Goal: Information Seeking & Learning: Learn about a topic

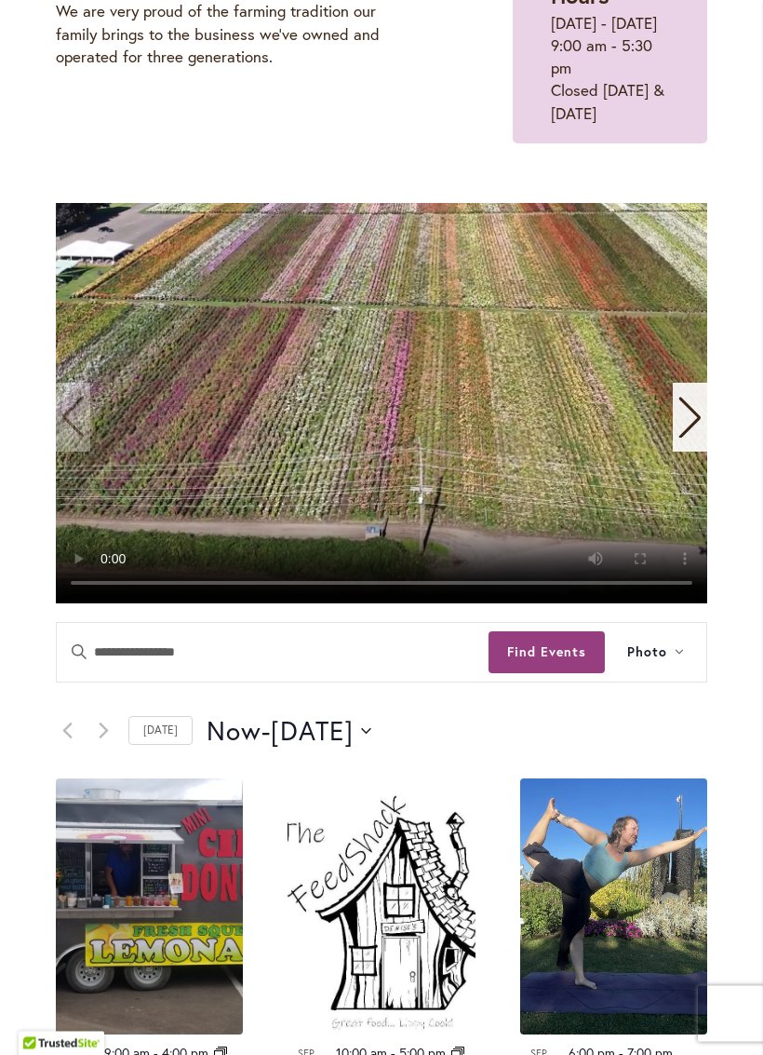
scroll to position [285, 0]
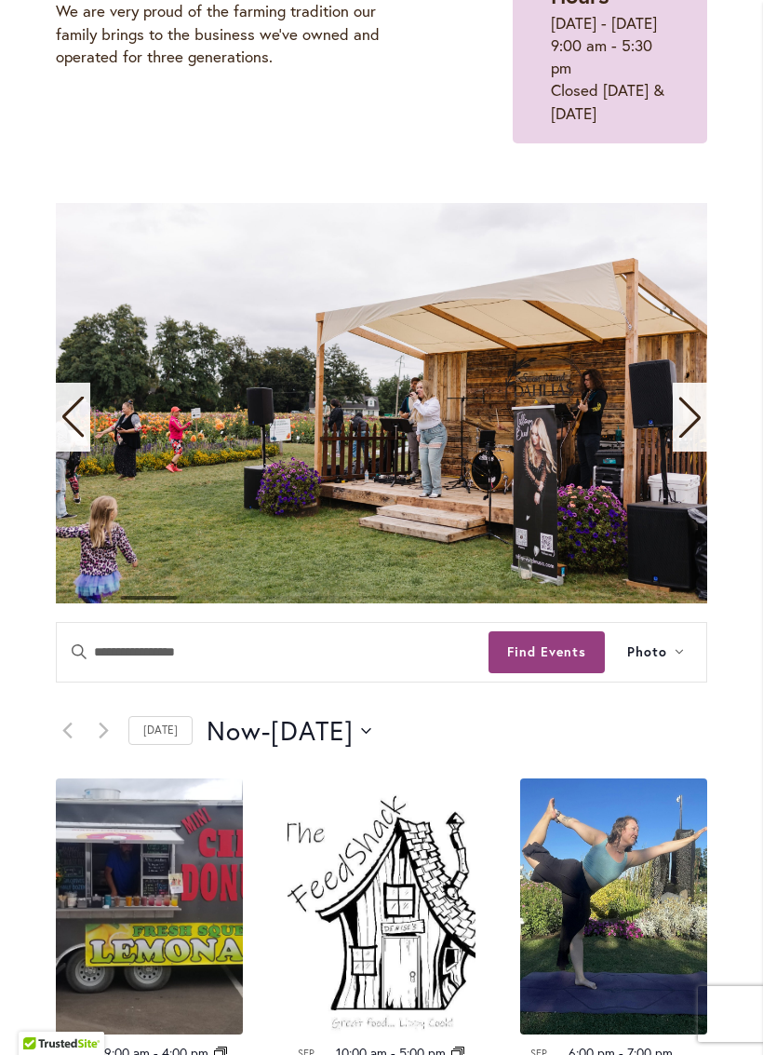
click at [650, 551] on span "2 / 11" at bounding box center [382, 403] width 652 height 400
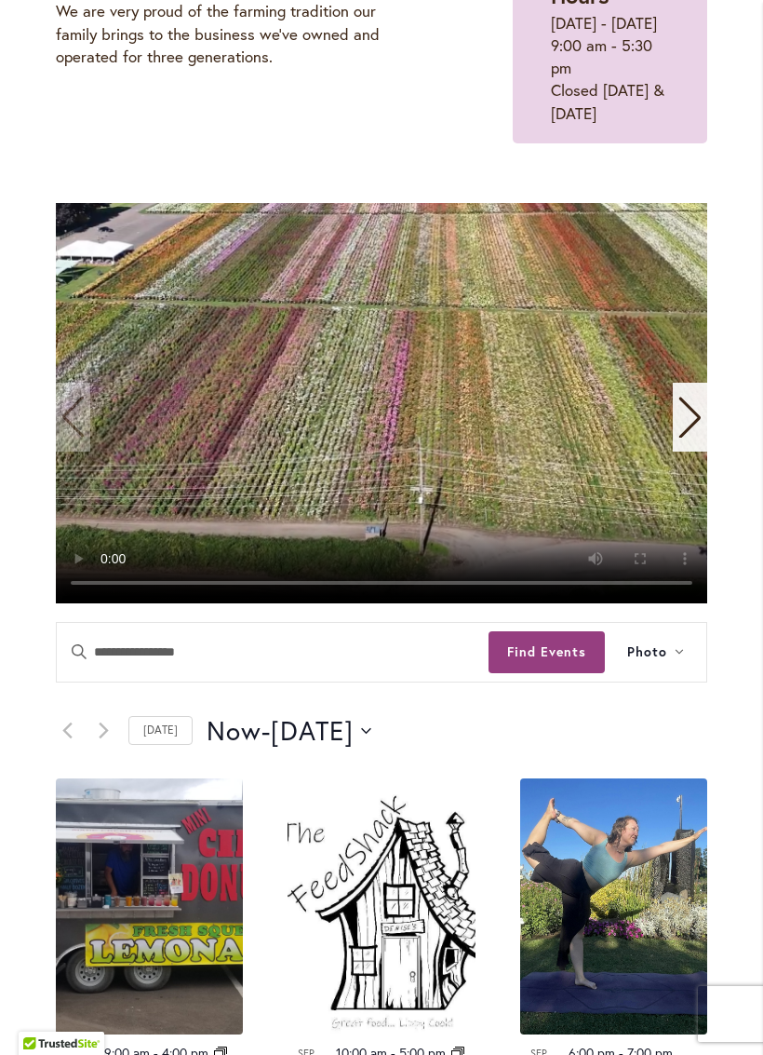
click at [69, 463] on video "1 / 11" at bounding box center [382, 403] width 652 height 400
click at [700, 438] on icon "Next slide" at bounding box center [690, 417] width 25 height 41
click at [79, 471] on video "1 / 11" at bounding box center [382, 403] width 652 height 400
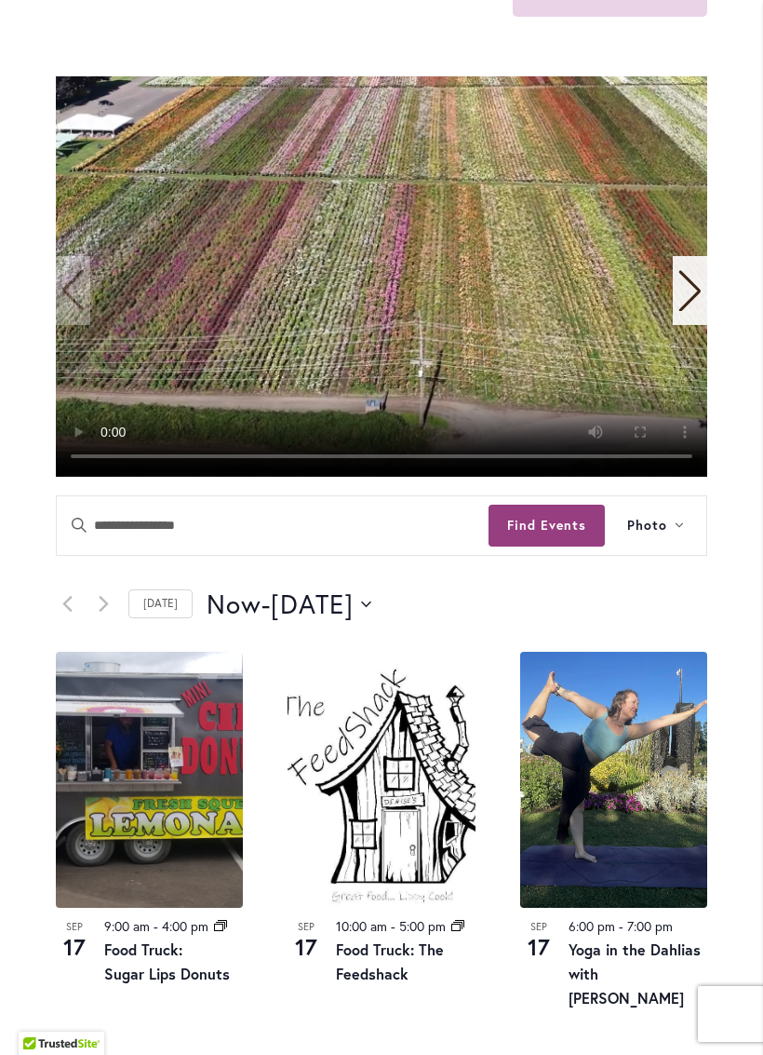
scroll to position [417, 0]
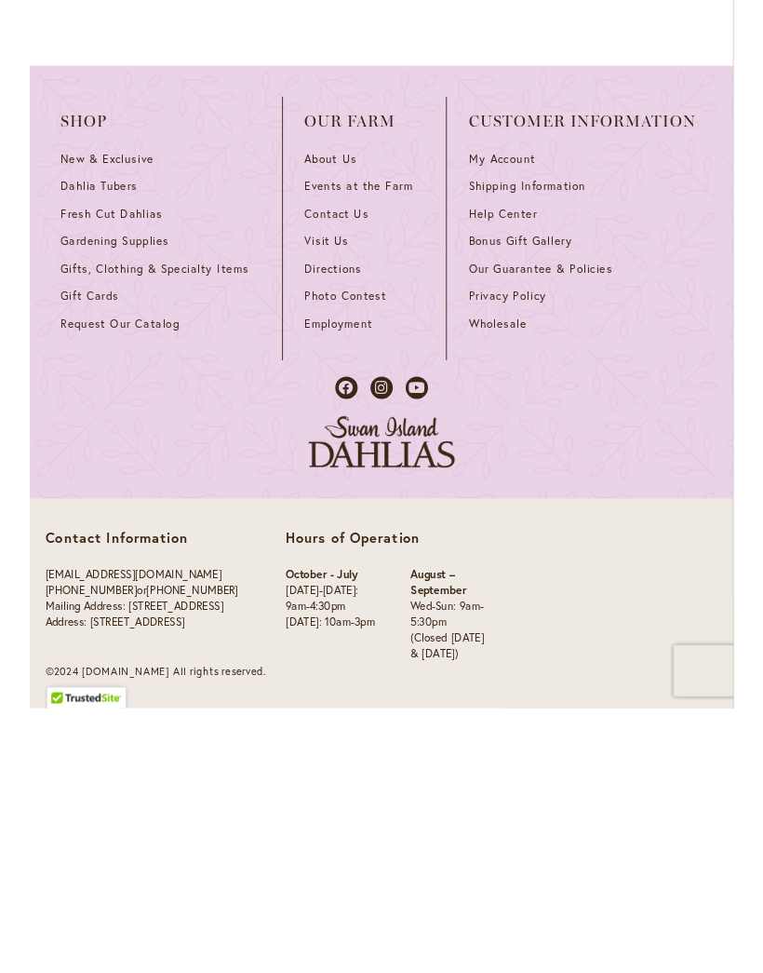
scroll to position [2746, 0]
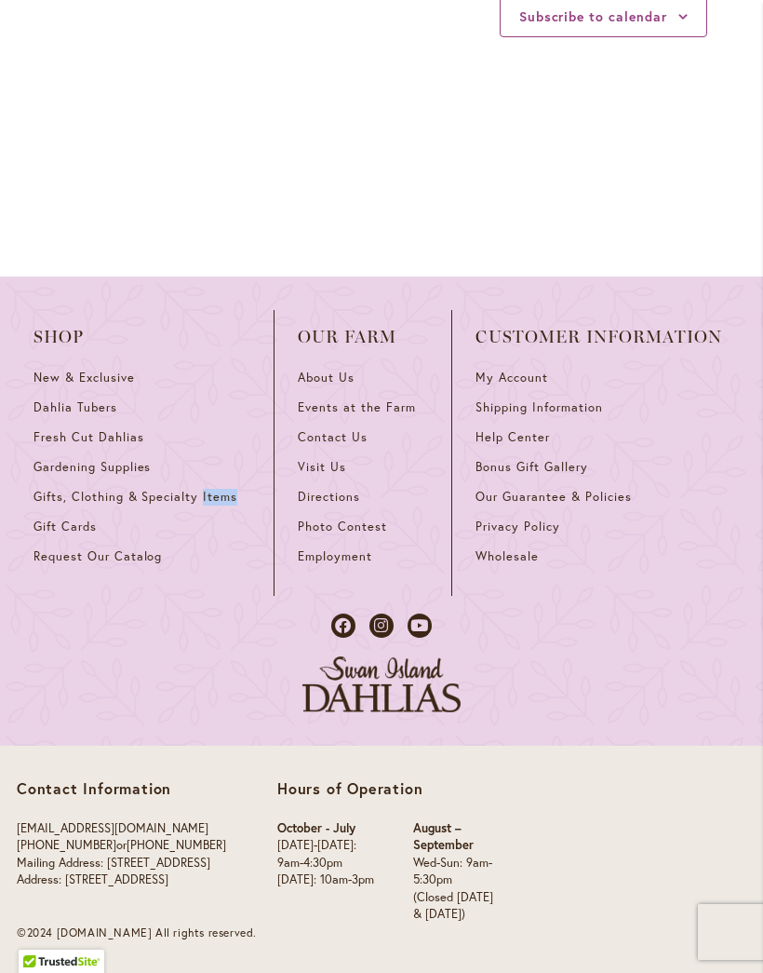
click at [3, 427] on div "Shop New & Exclusive Dahlia Tubers Fresh Cut Dahlias Gardening Supplies Gifts, …" at bounding box center [381, 511] width 763 height 469
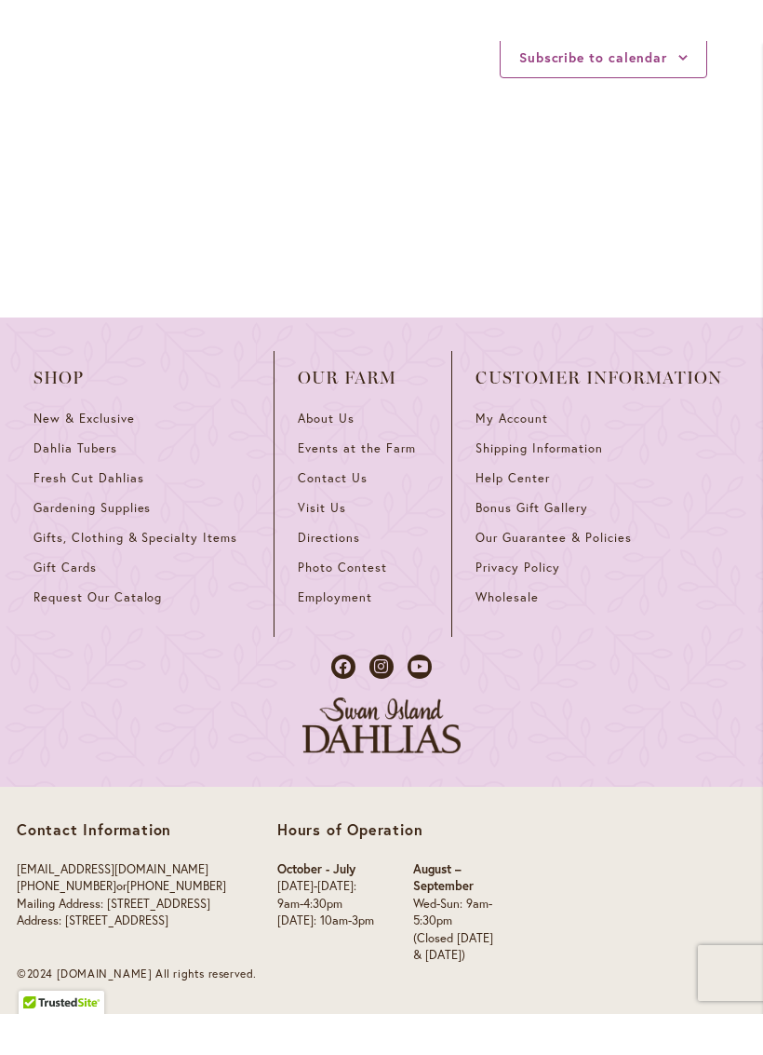
scroll to position [2664, 0]
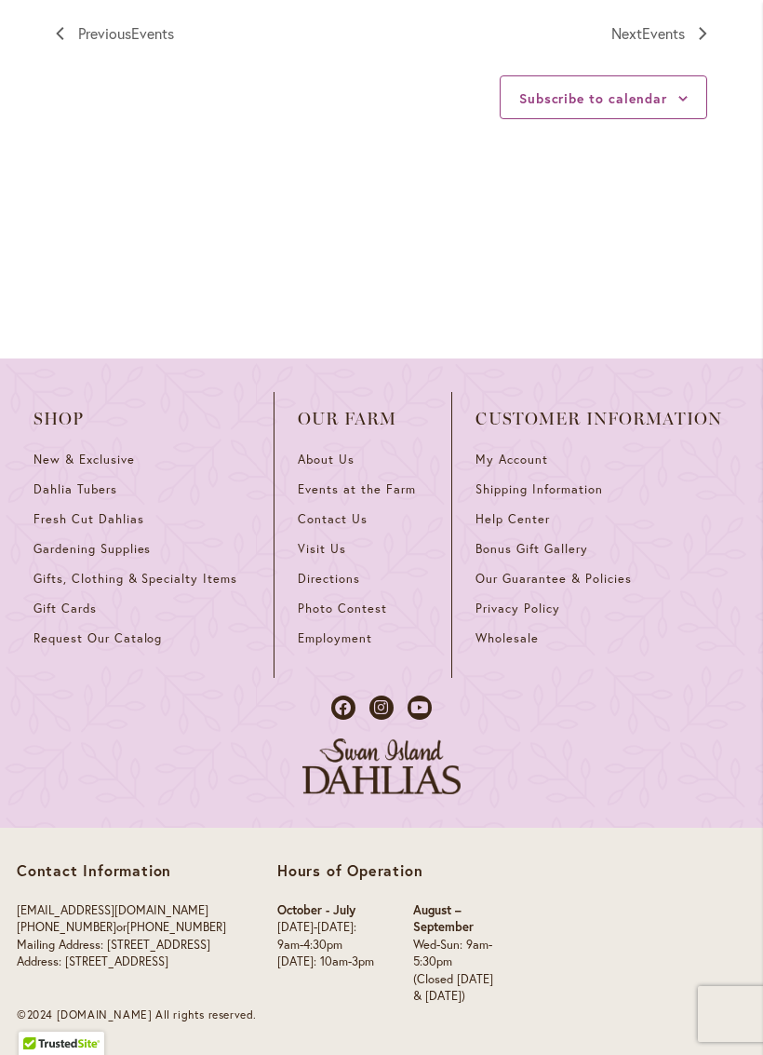
click at [760, 919] on div "Contact Information info@dahlias.com (503) 266-7711 or 1-800-410-6540 Mailing A…" at bounding box center [381, 941] width 763 height 227
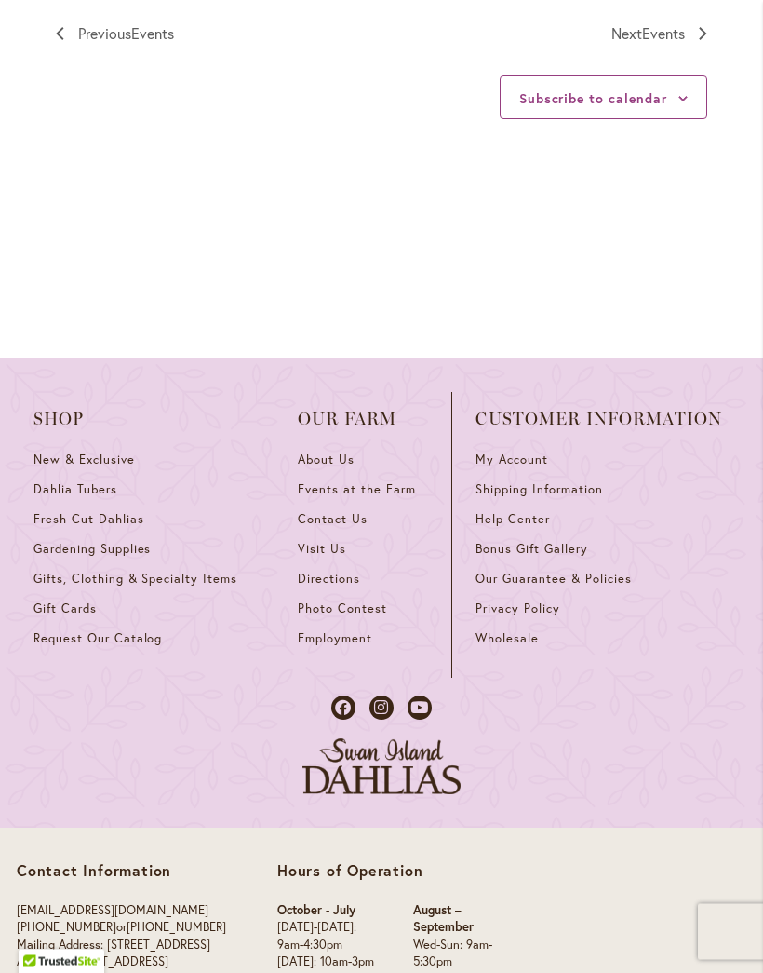
scroll to position [2655, 0]
click at [761, 870] on div "Contact Information info@dahlias.com (503) 266-7711 or 1-800-410-6540 Mailing A…" at bounding box center [381, 941] width 763 height 227
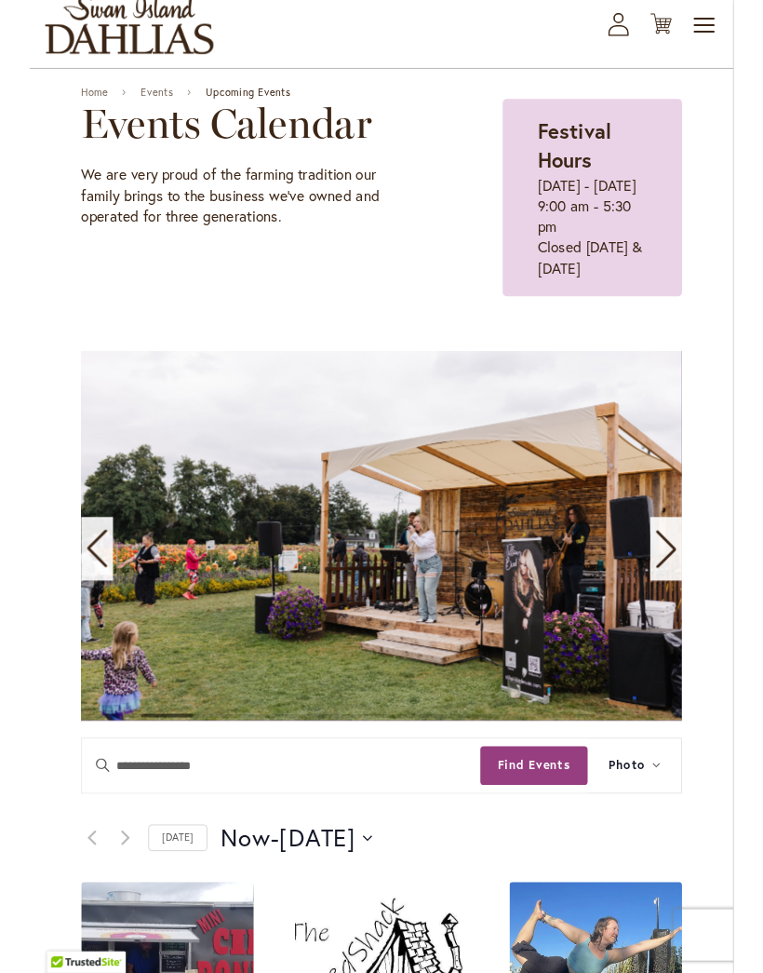
scroll to position [106, 0]
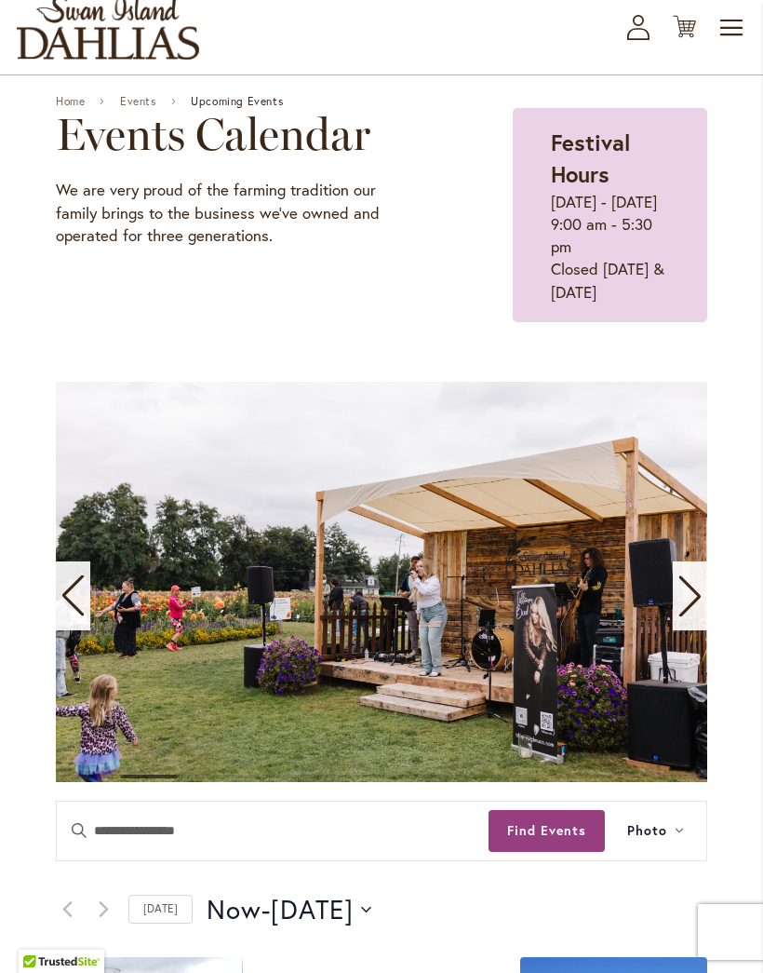
click at [646, 842] on span "Photo" at bounding box center [648, 830] width 40 height 21
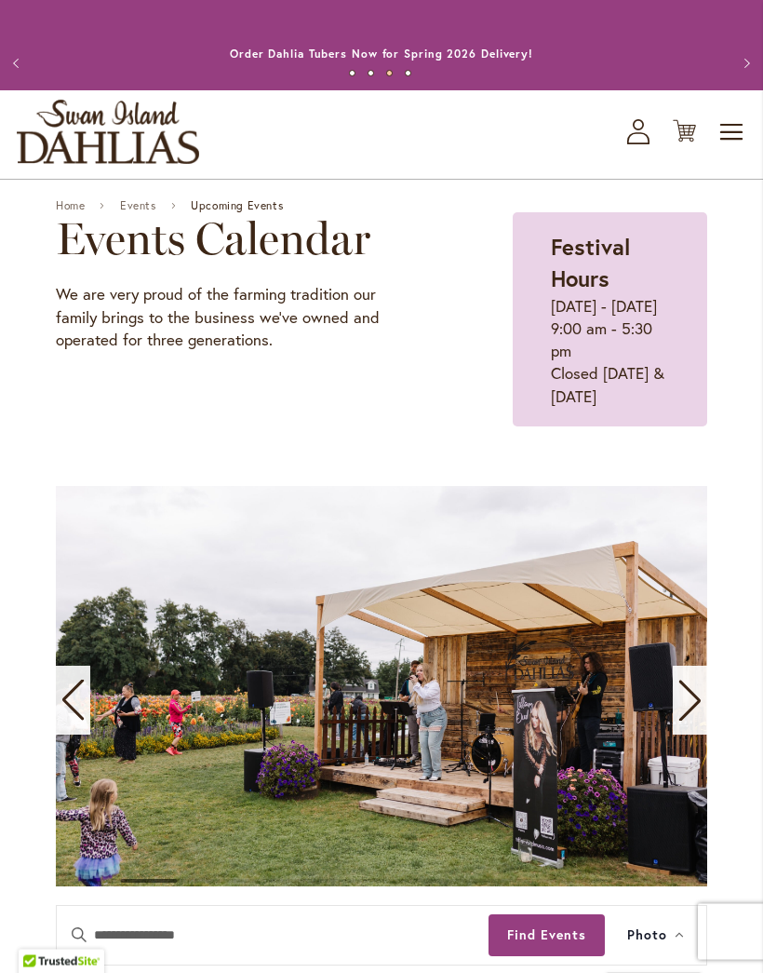
scroll to position [0, 0]
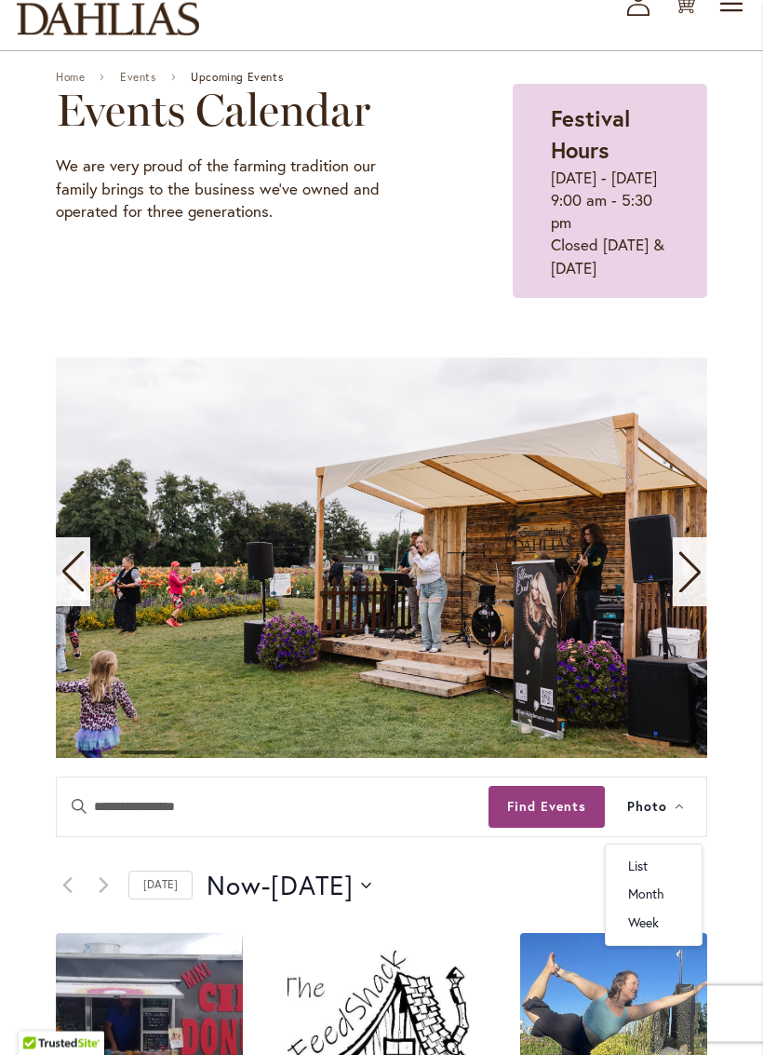
click at [530, 829] on button "Find Events" at bounding box center [547, 808] width 116 height 42
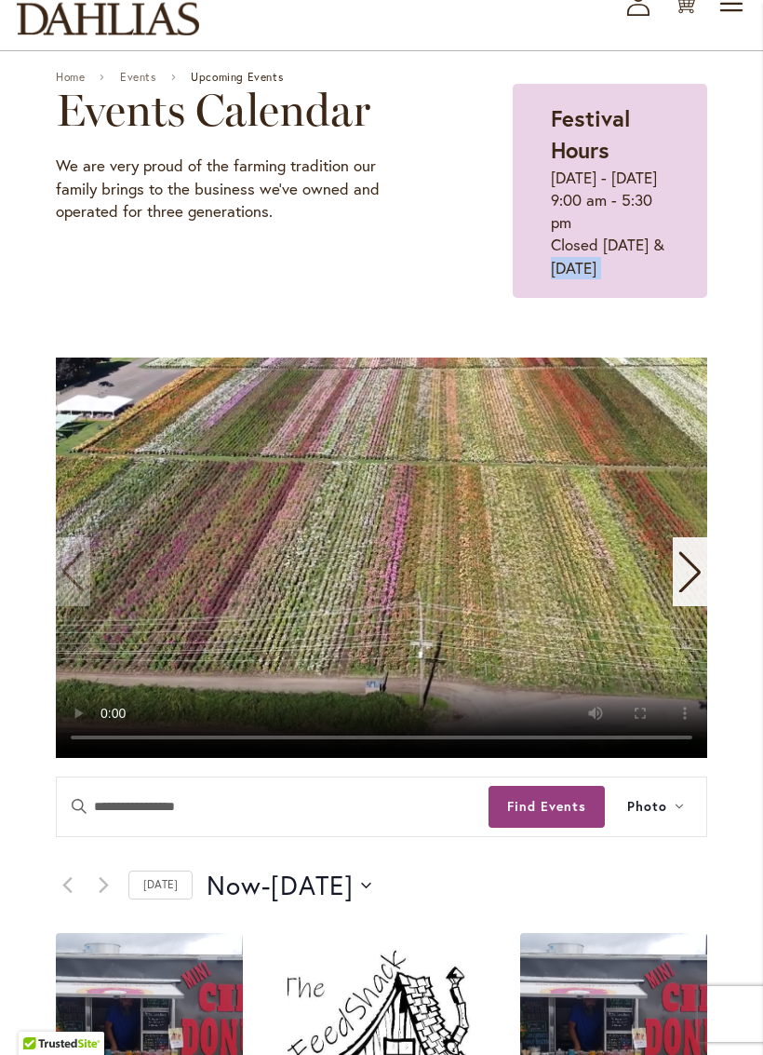
click at [565, 828] on button "Find Events" at bounding box center [547, 807] width 116 height 42
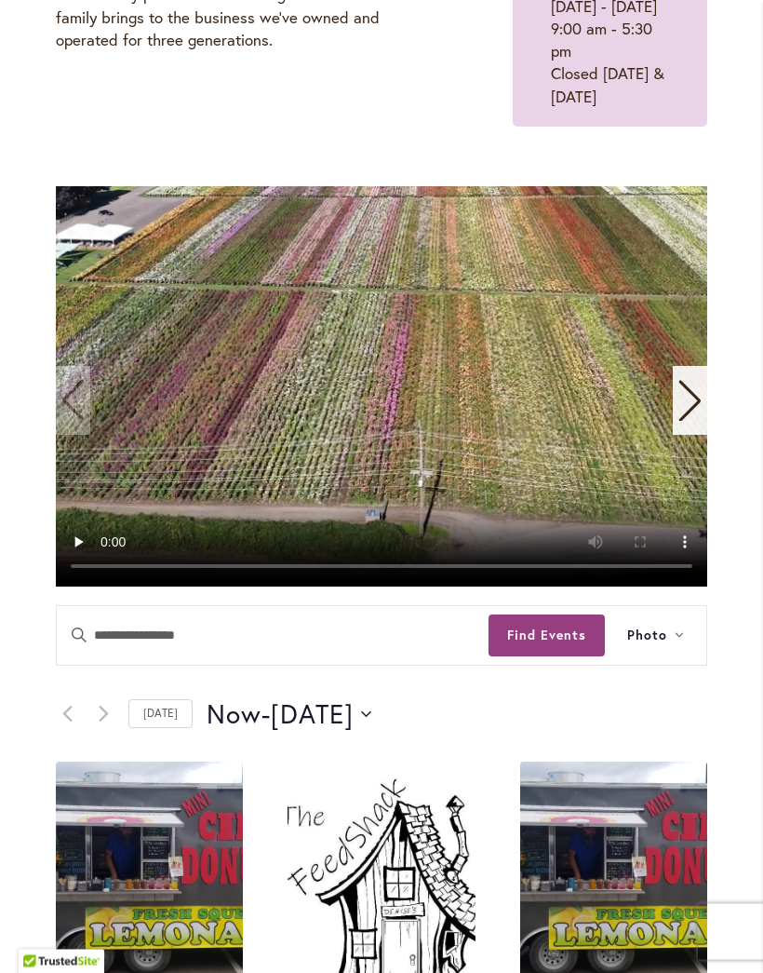
scroll to position [302, 0]
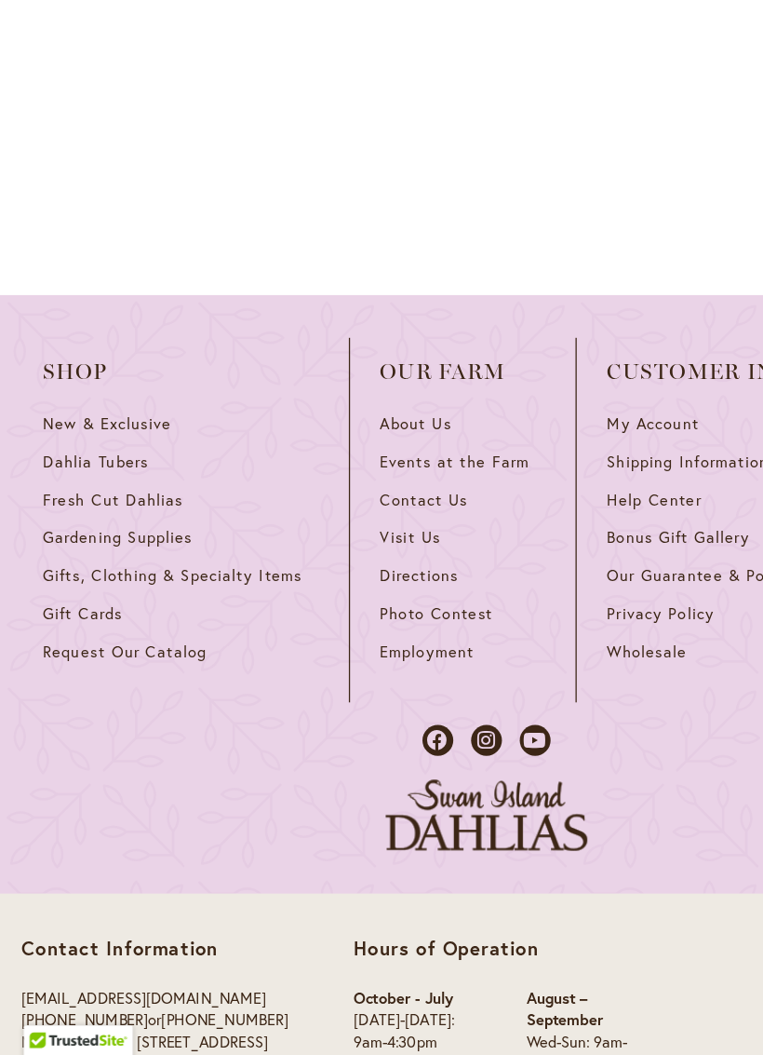
scroll to position [2532, 0]
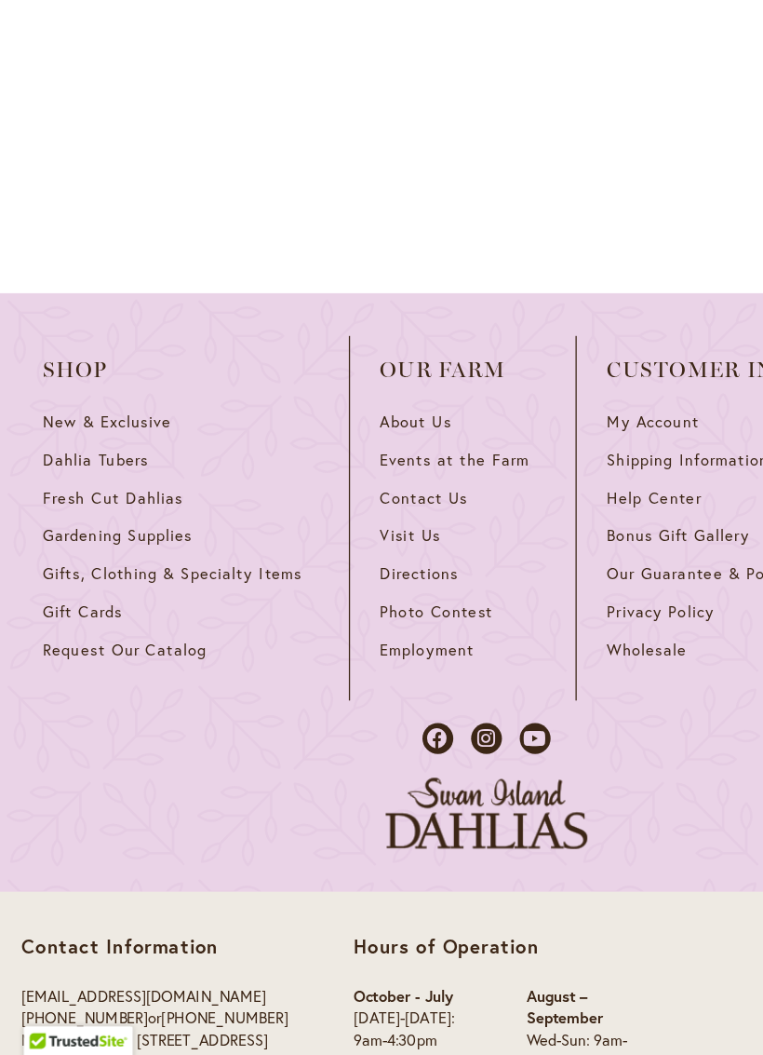
click at [148, 729] on span "Request Our Catalog" at bounding box center [98, 737] width 128 height 16
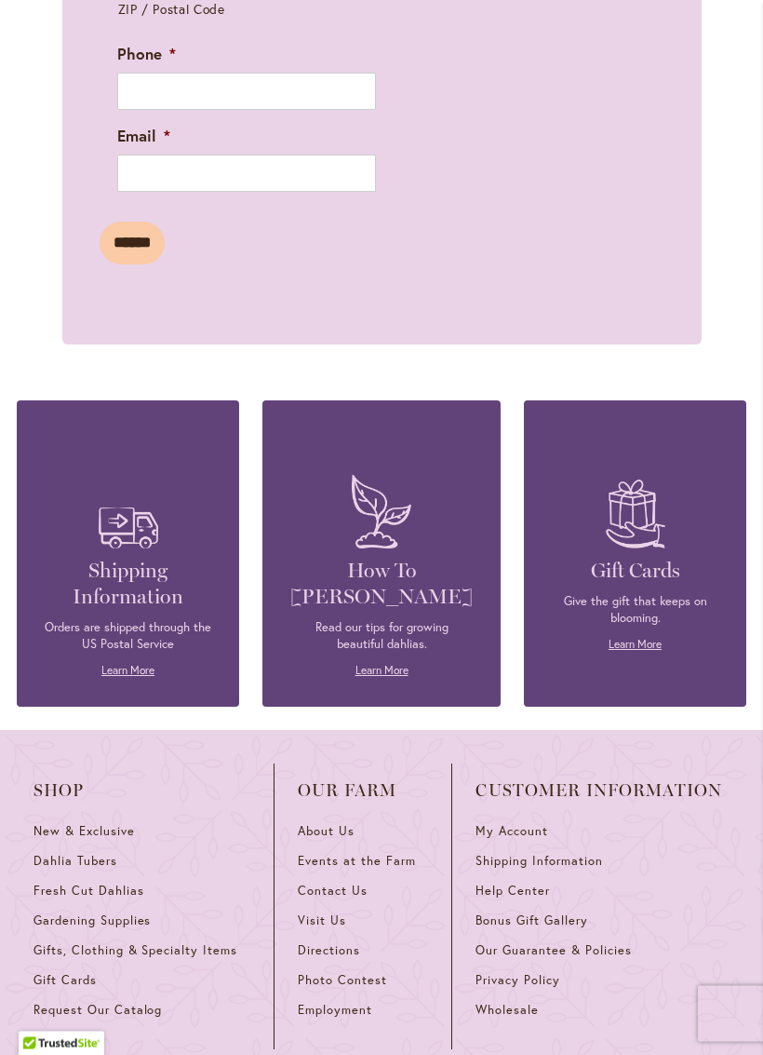
scroll to position [1568, 0]
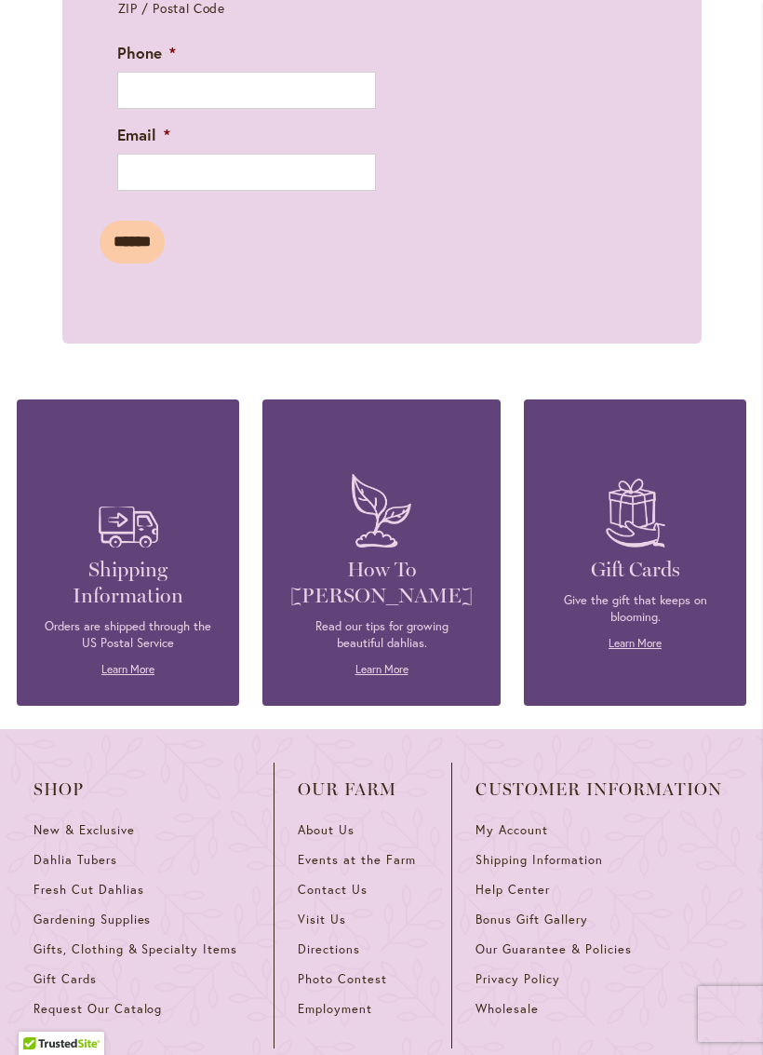
click at [411, 554] on img at bounding box center [382, 511] width 78 height 92
click at [407, 585] on h4 "How To Grow Dahlias" at bounding box center [381, 583] width 182 height 52
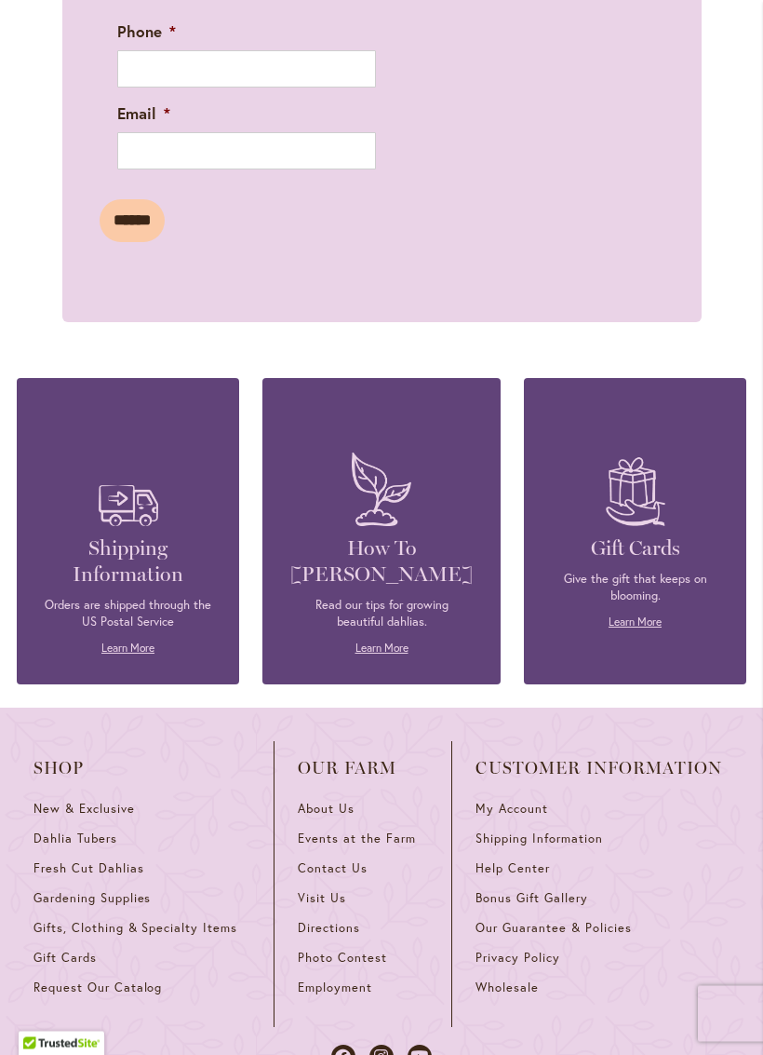
scroll to position [1590, 0]
click at [385, 654] on link "Learn More" at bounding box center [382, 647] width 53 height 14
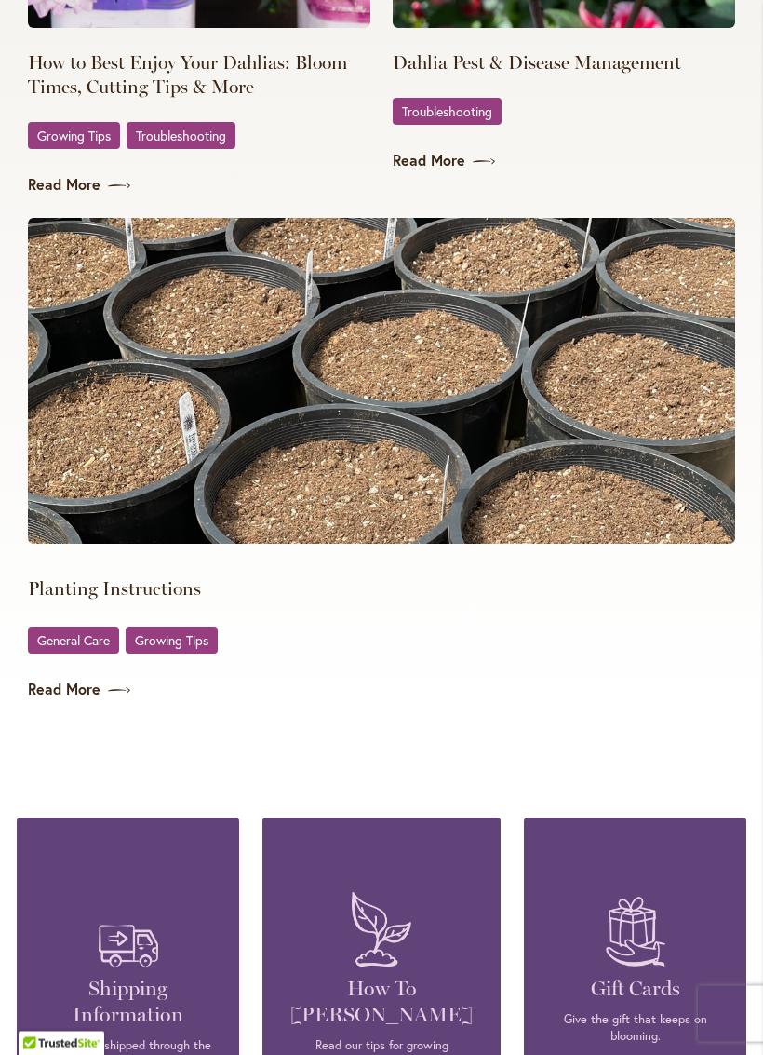
scroll to position [4076, 0]
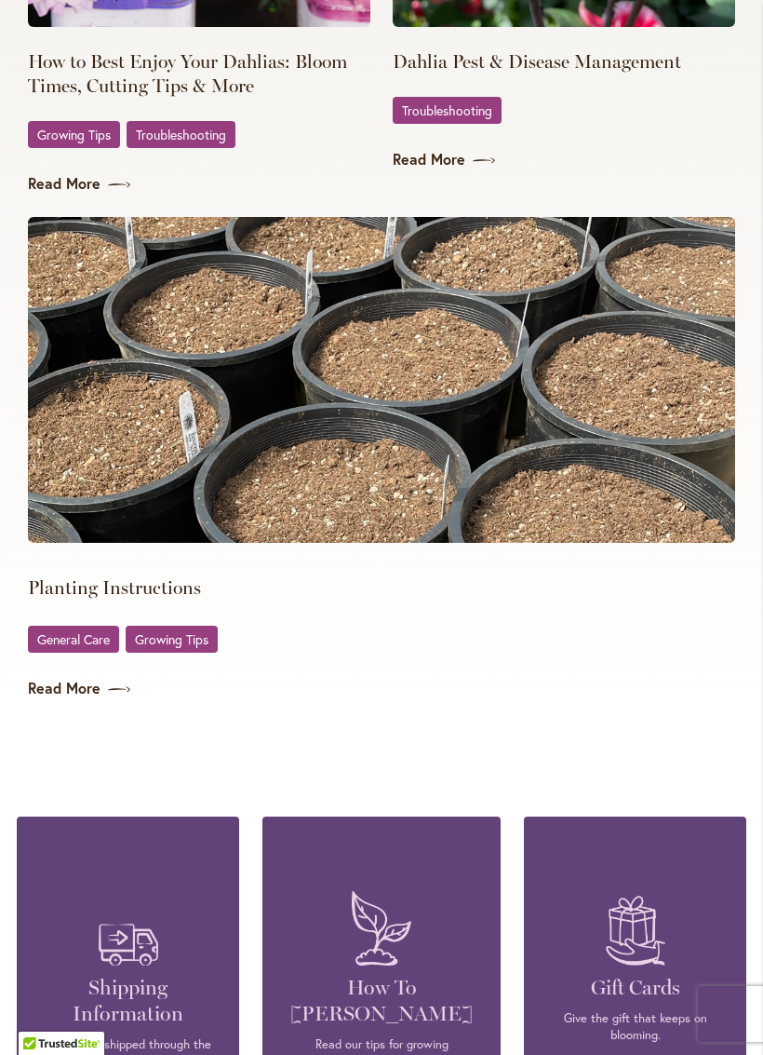
click at [72, 644] on link "General Care" at bounding box center [73, 639] width 91 height 27
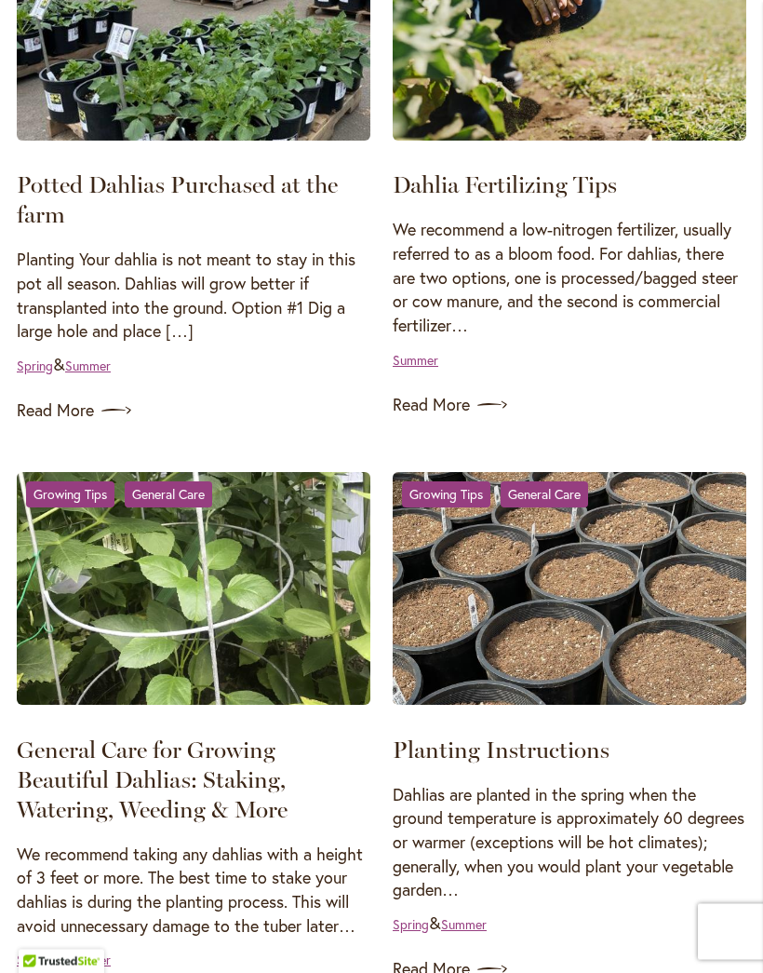
scroll to position [1021, 0]
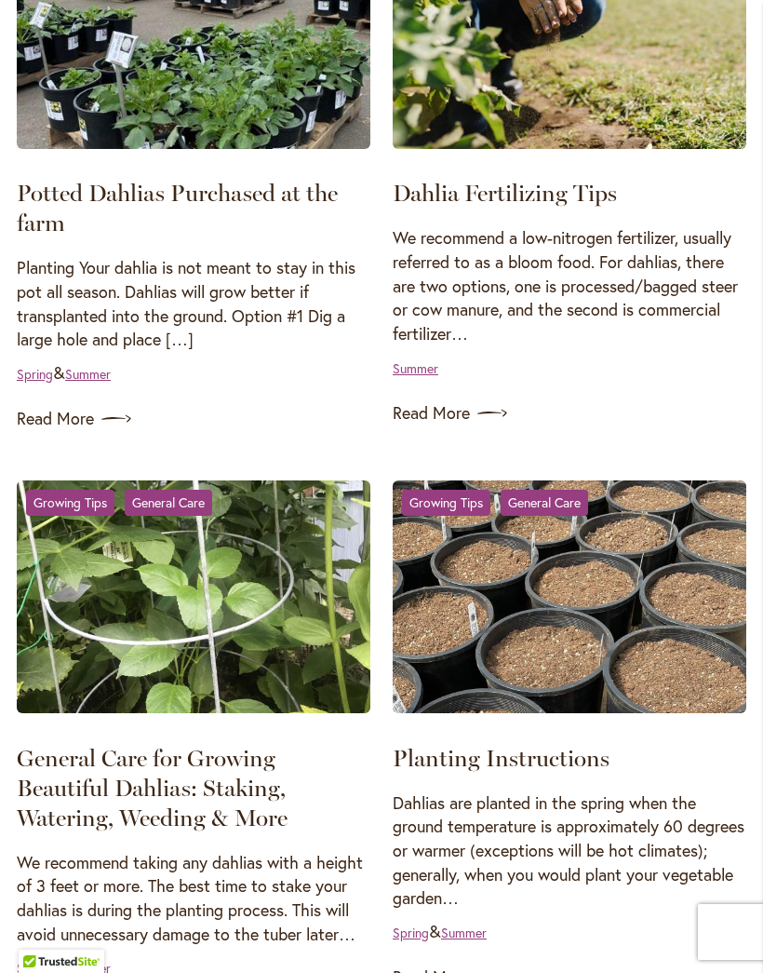
click at [428, 422] on link "Read More" at bounding box center [570, 413] width 354 height 30
